Goal: Task Accomplishment & Management: Use online tool/utility

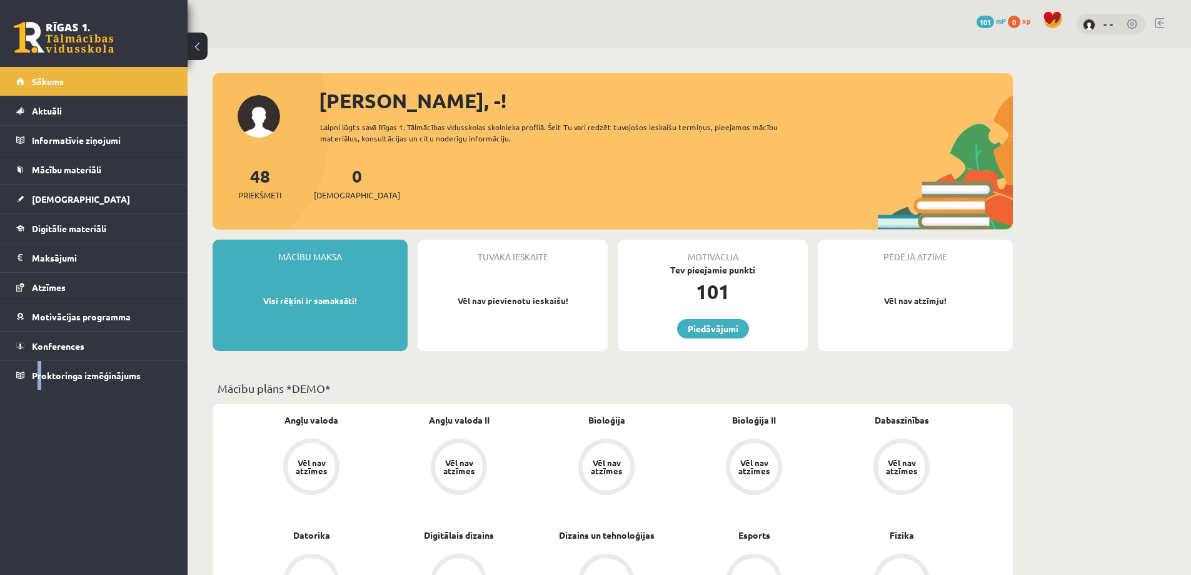
click at [43, 434] on div "0 Dāvanas 101 mP 0 xp - - Sākums Aktuāli Kā mācīties eSKOLĀ Kontakti Normatīvie…" at bounding box center [94, 287] width 188 height 575
click at [331, 44] on div "0 Dāvanas 101 mP 0 xp - -" at bounding box center [689, 24] width 1003 height 48
click at [988, 21] on span "101" at bounding box center [985, 22] width 18 height 13
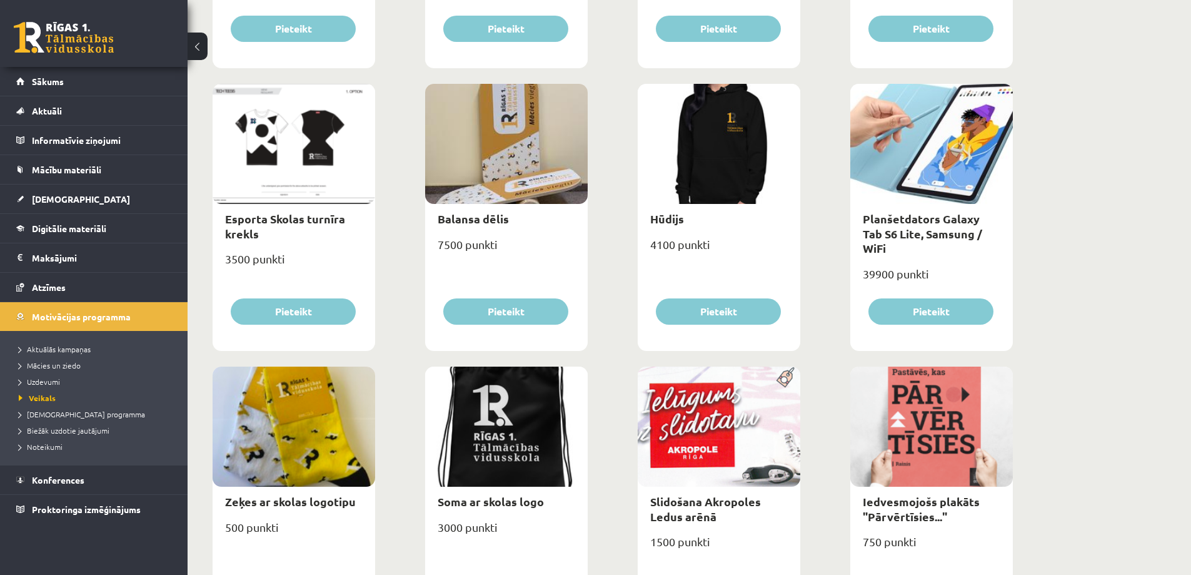
scroll to position [938, 0]
